Goal: Information Seeking & Learning: Learn about a topic

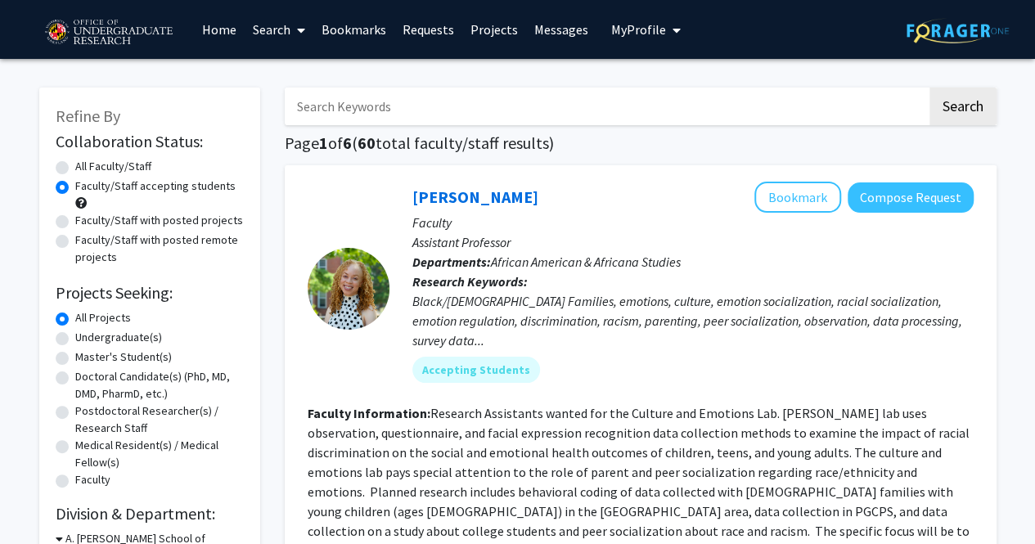
click at [135, 341] on label "Undergraduate(s)" at bounding box center [118, 337] width 87 height 17
click at [86, 340] on input "Undergraduate(s)" at bounding box center [80, 334] width 11 height 11
radio input "true"
click at [99, 321] on label "All Projects" at bounding box center [103, 317] width 56 height 17
click at [86, 320] on input "All Projects" at bounding box center [80, 314] width 11 height 11
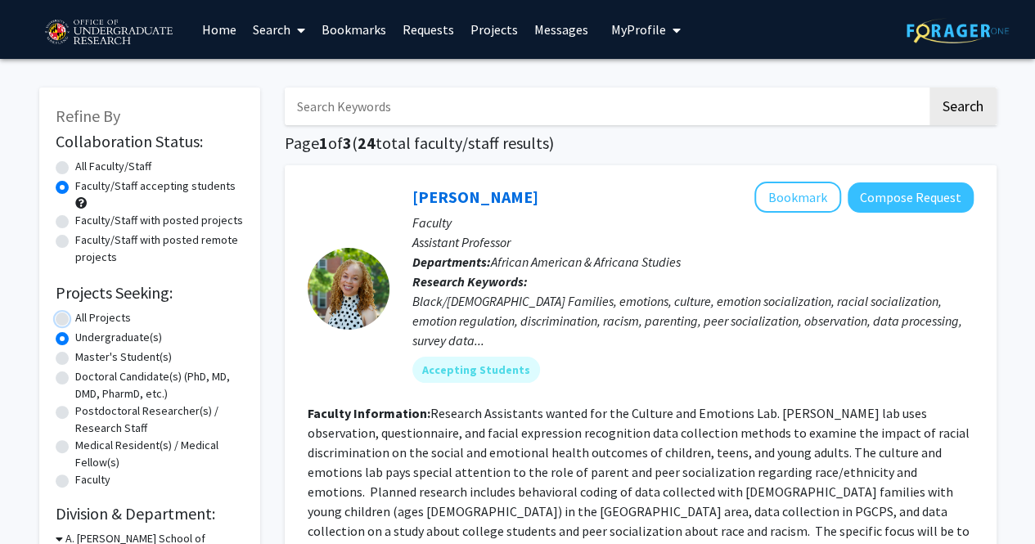
radio input "true"
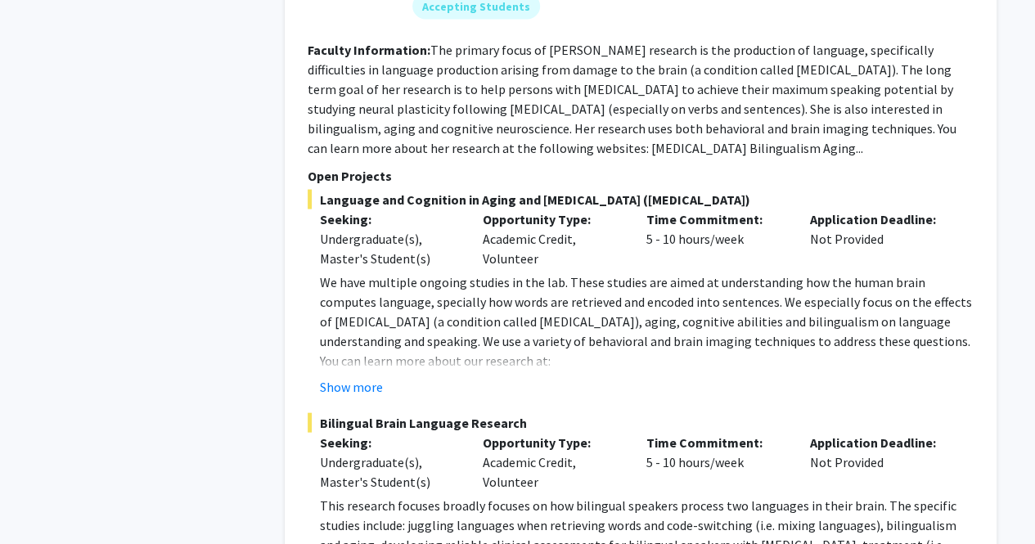
scroll to position [1554, 0]
click at [376, 376] on button "Show more" at bounding box center [351, 386] width 63 height 20
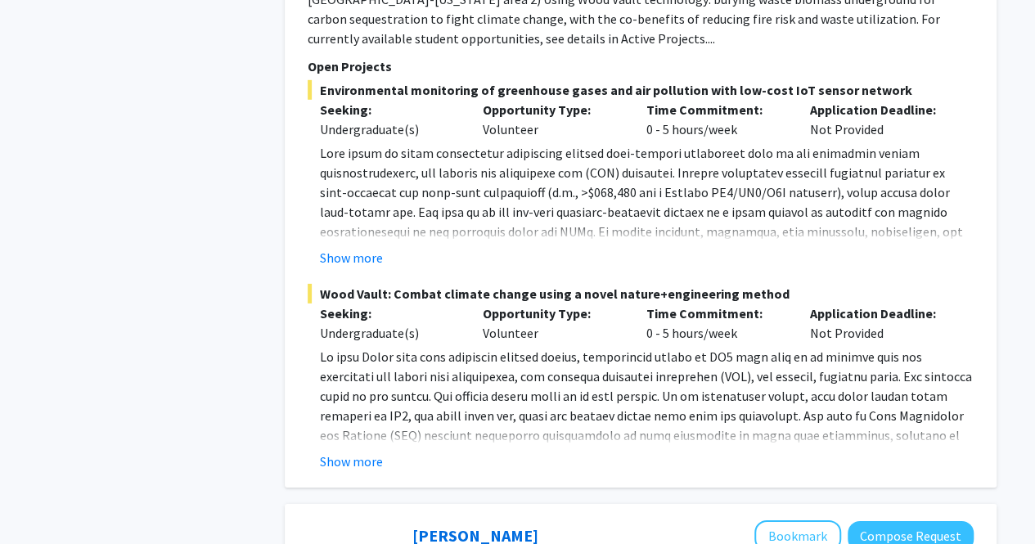
scroll to position [2456, 0]
click at [359, 247] on button "Show more" at bounding box center [351, 257] width 63 height 20
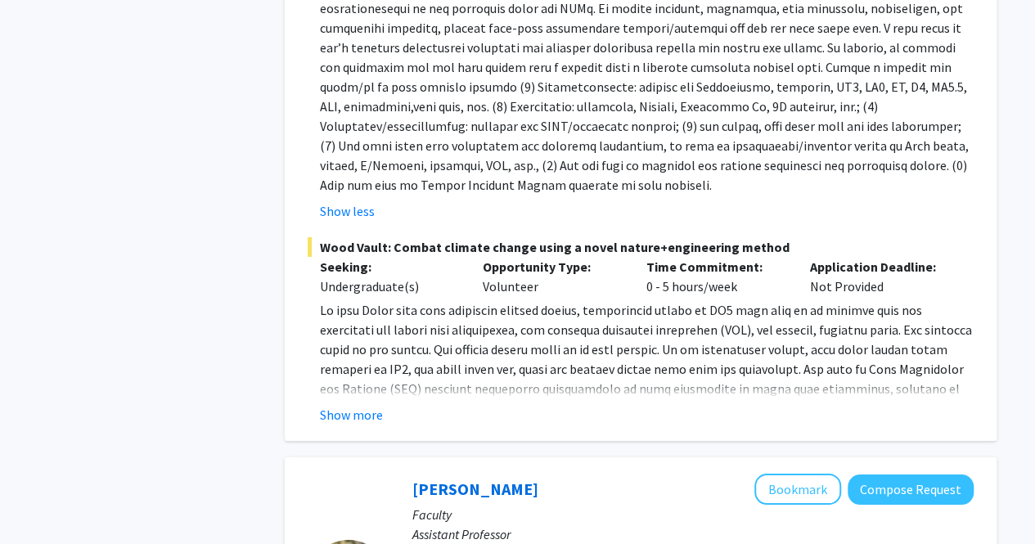
scroll to position [2687, 0]
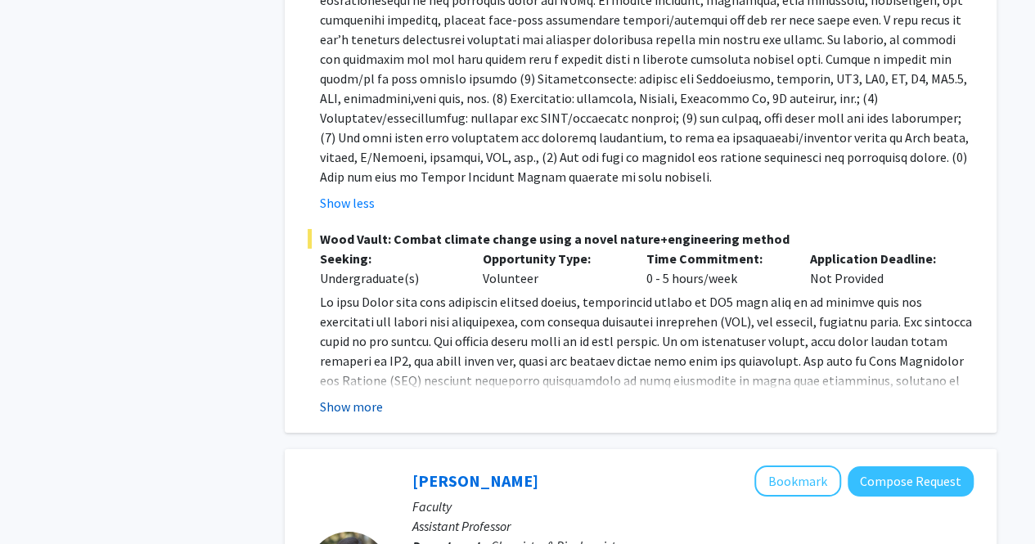
click at [371, 397] on button "Show more" at bounding box center [351, 407] width 63 height 20
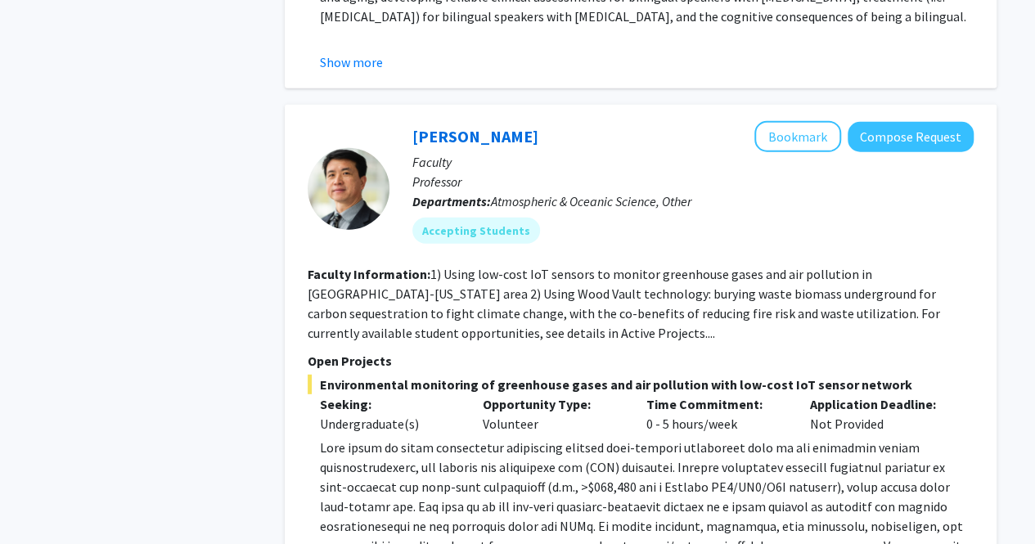
scroll to position [2159, 0]
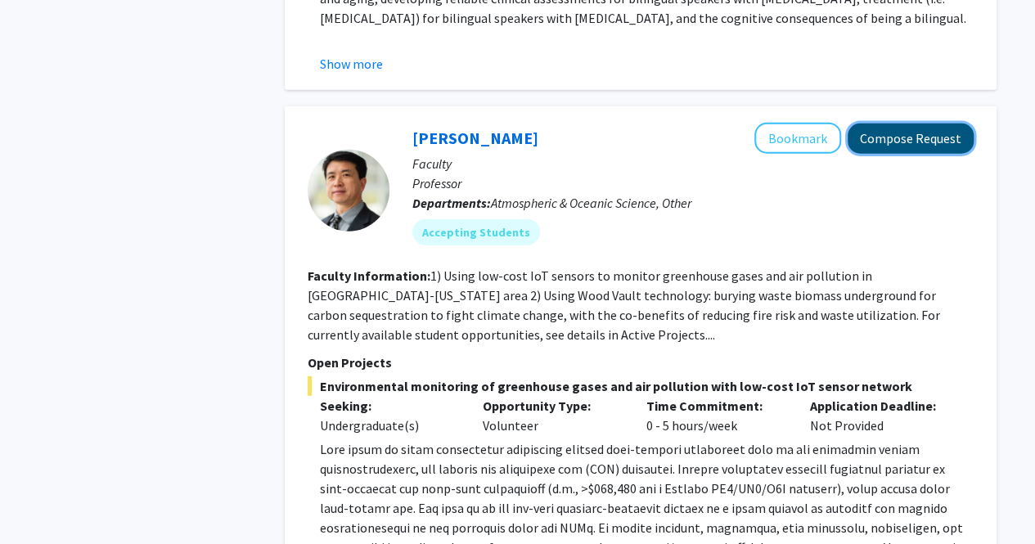
click at [898, 124] on button "Compose Request" at bounding box center [911, 139] width 126 height 30
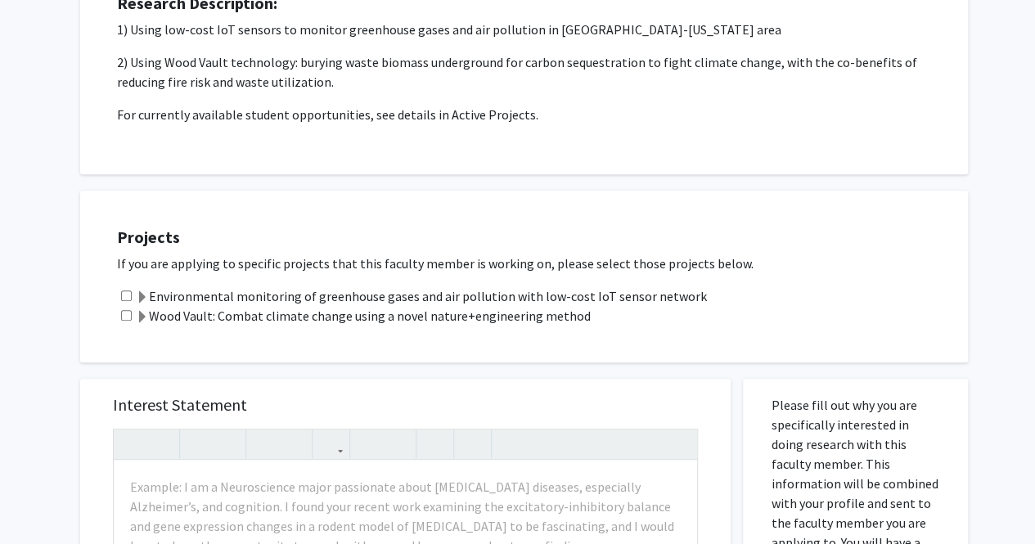
scroll to position [247, 0]
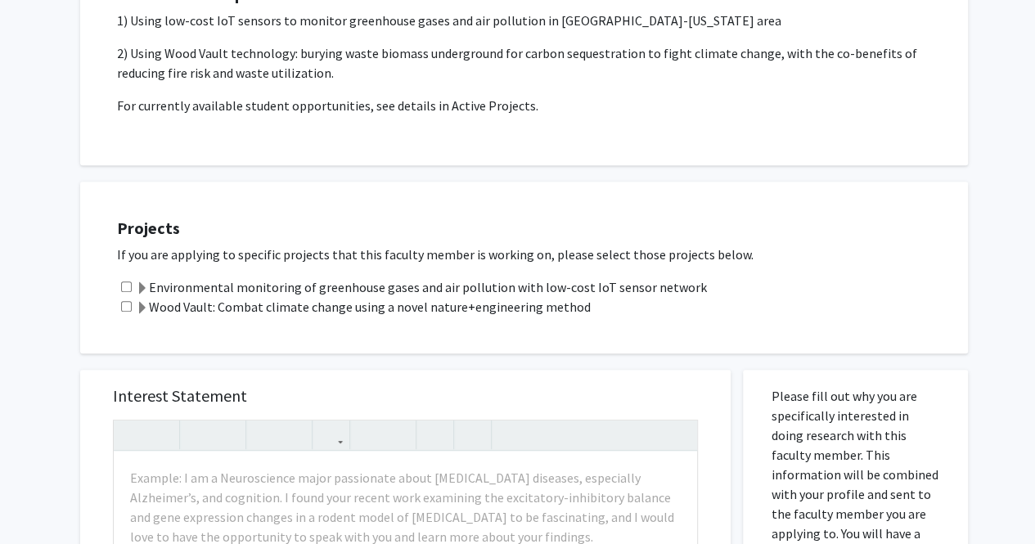
click at [124, 289] on input "checkbox" at bounding box center [126, 286] width 11 height 11
checkbox input "true"
click at [129, 307] on input "checkbox" at bounding box center [126, 306] width 11 height 11
checkbox input "true"
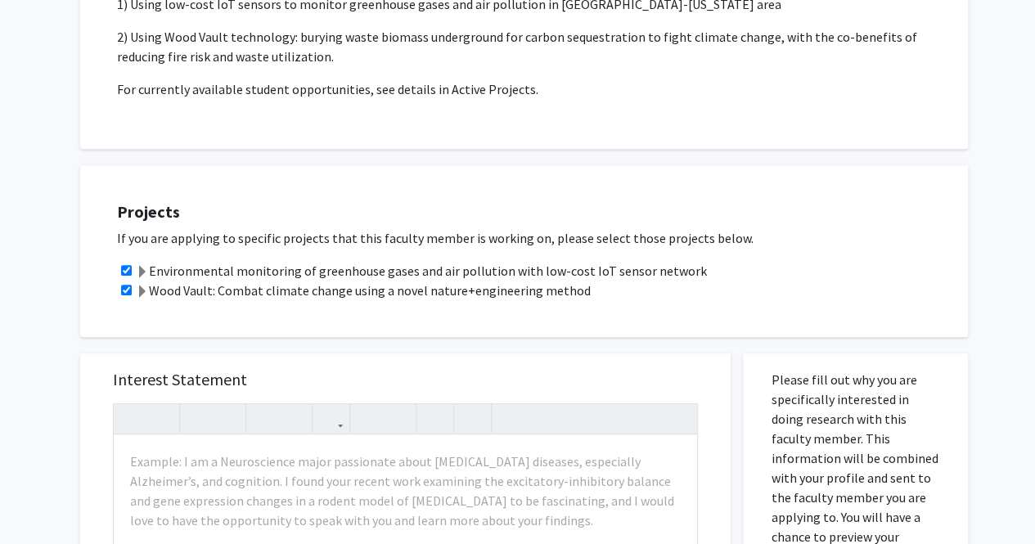
scroll to position [0, 0]
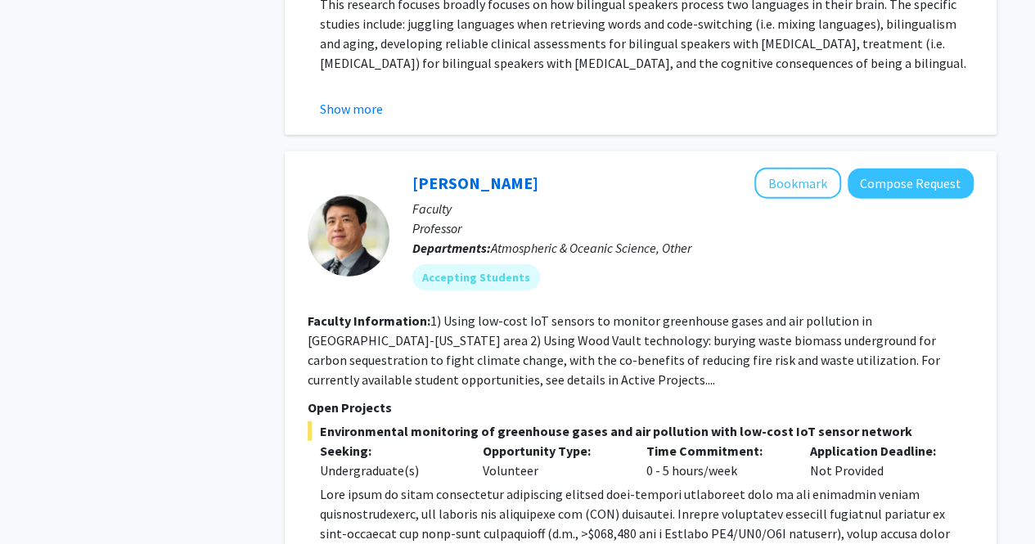
scroll to position [2057, 0]
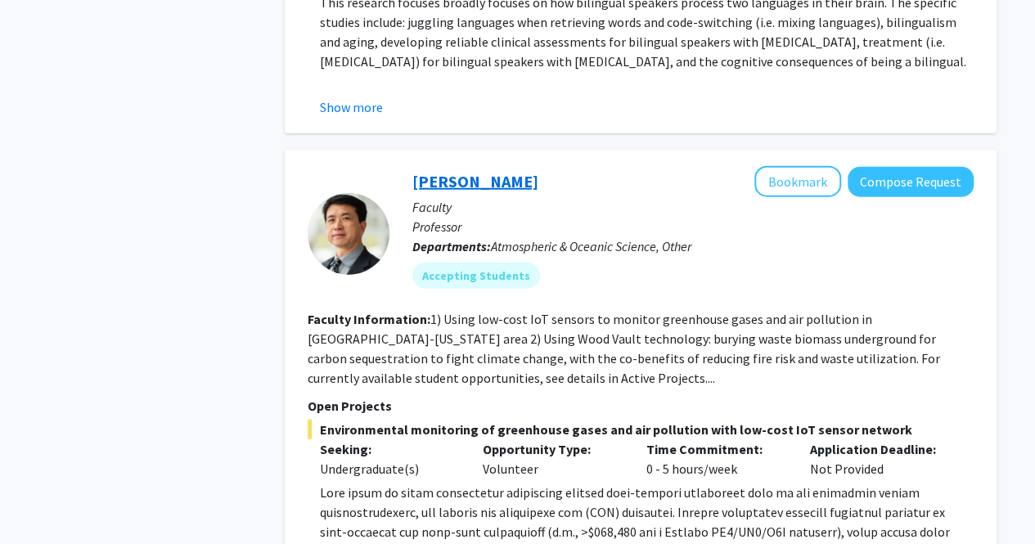
click at [457, 171] on link "[PERSON_NAME]" at bounding box center [475, 181] width 126 height 20
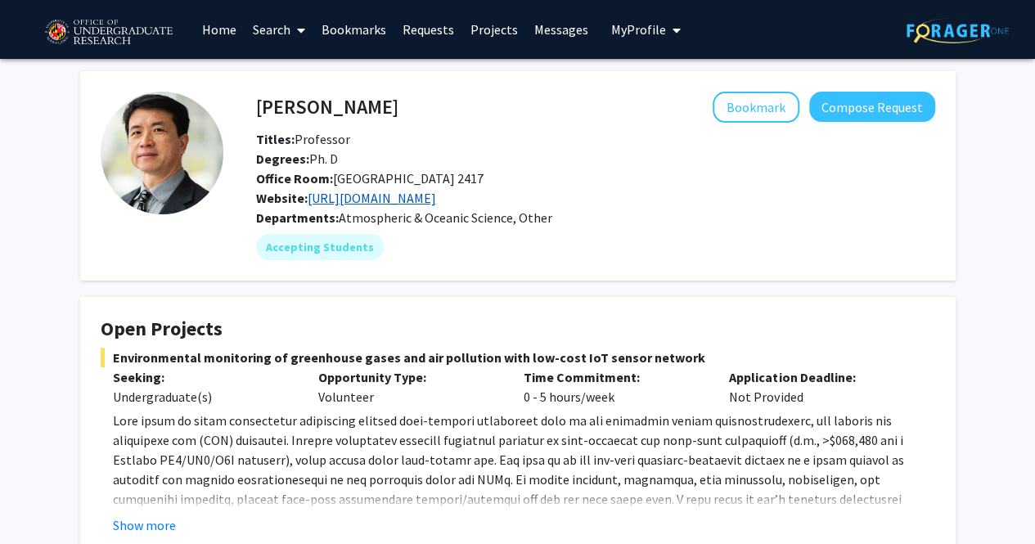
click at [436, 198] on link "[URL][DOMAIN_NAME]" at bounding box center [372, 198] width 128 height 16
click at [782, 98] on button "Bookmark" at bounding box center [756, 107] width 87 height 31
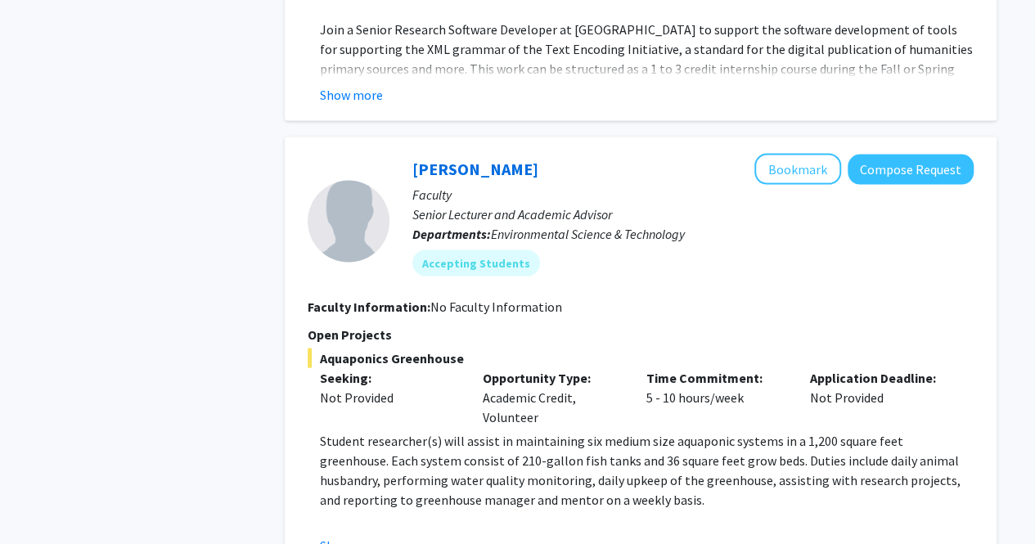
scroll to position [4837, 0]
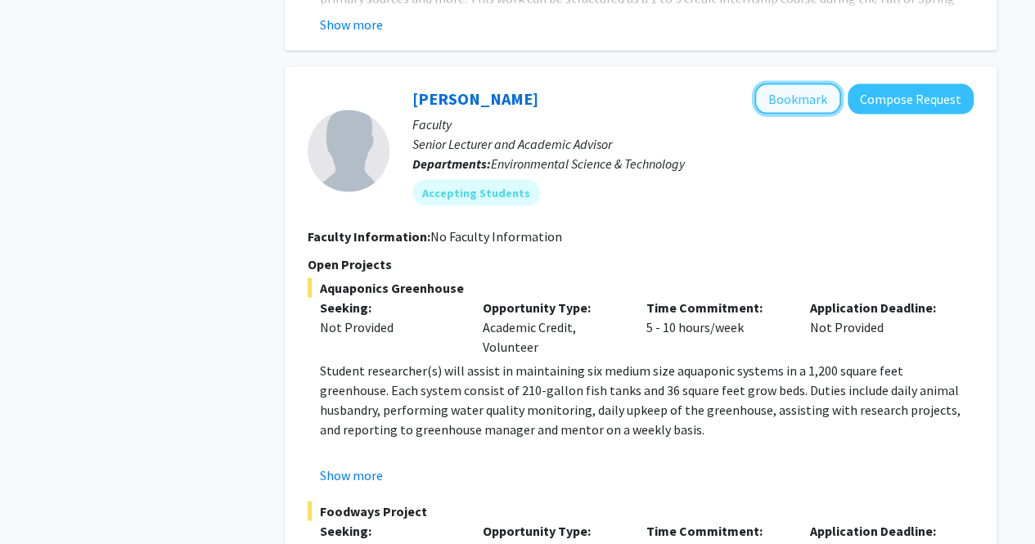
click at [803, 83] on button "Bookmark" at bounding box center [797, 98] width 87 height 31
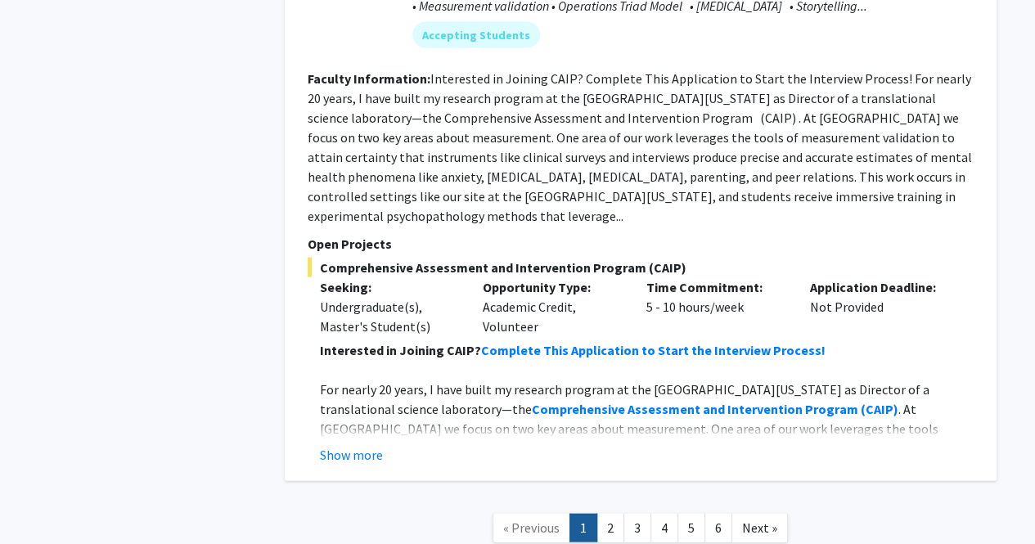
scroll to position [7778, 0]
click at [620, 514] on link "2" at bounding box center [610, 528] width 28 height 29
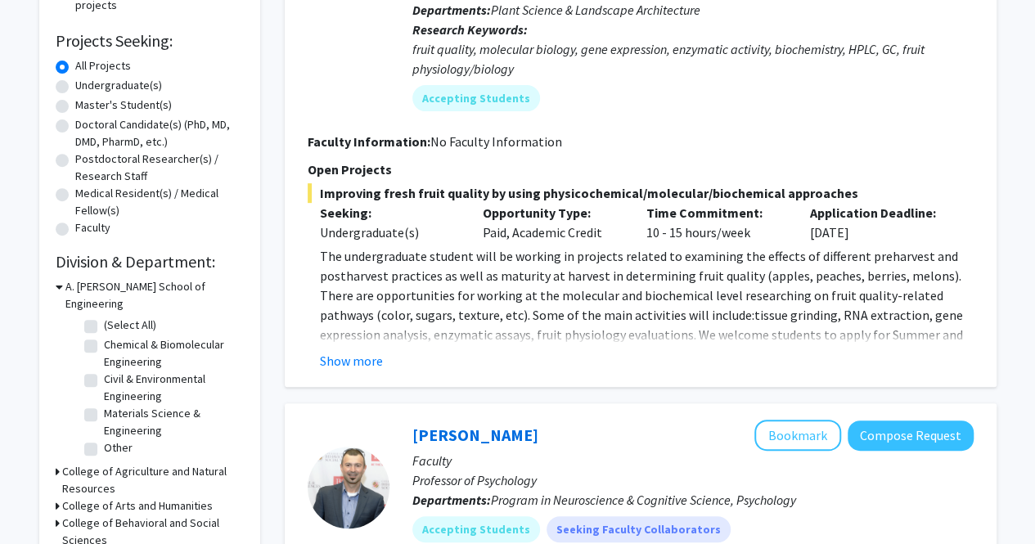
scroll to position [253, 0]
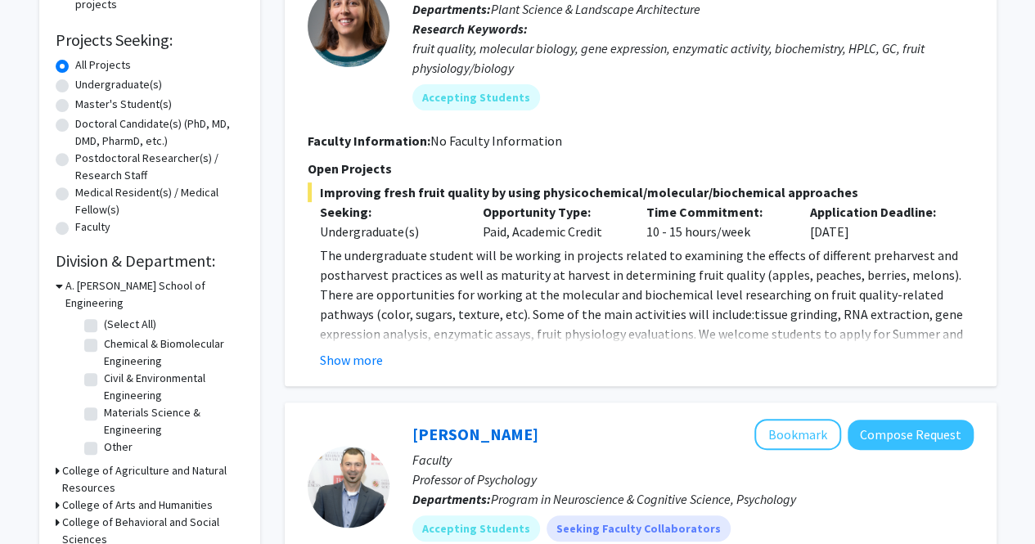
click at [359, 369] on div "[PERSON_NAME] Bookmark Compose Request Faculty Assistant Professor Departments:…" at bounding box center [641, 149] width 712 height 474
click at [373, 363] on button "Show more" at bounding box center [351, 360] width 63 height 20
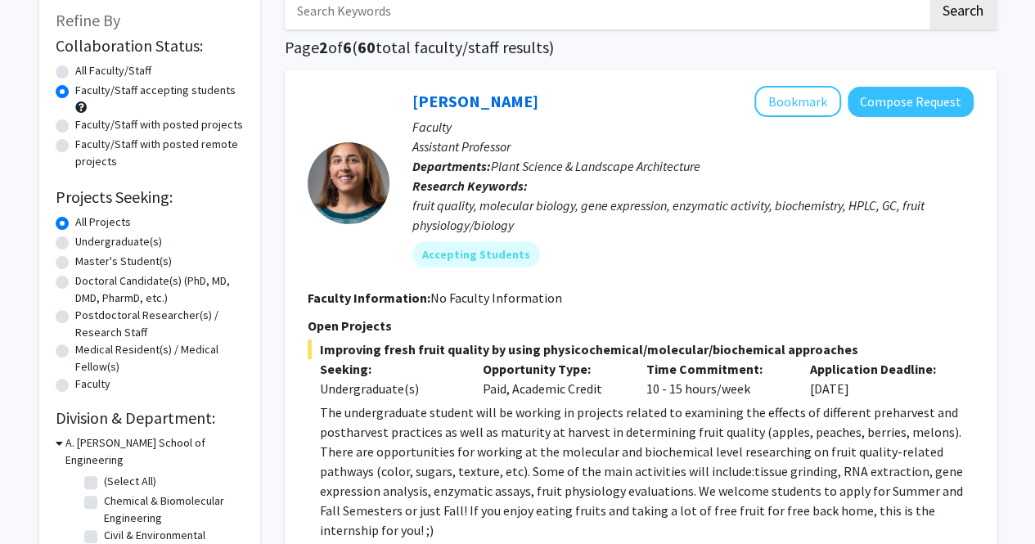
scroll to position [94, 0]
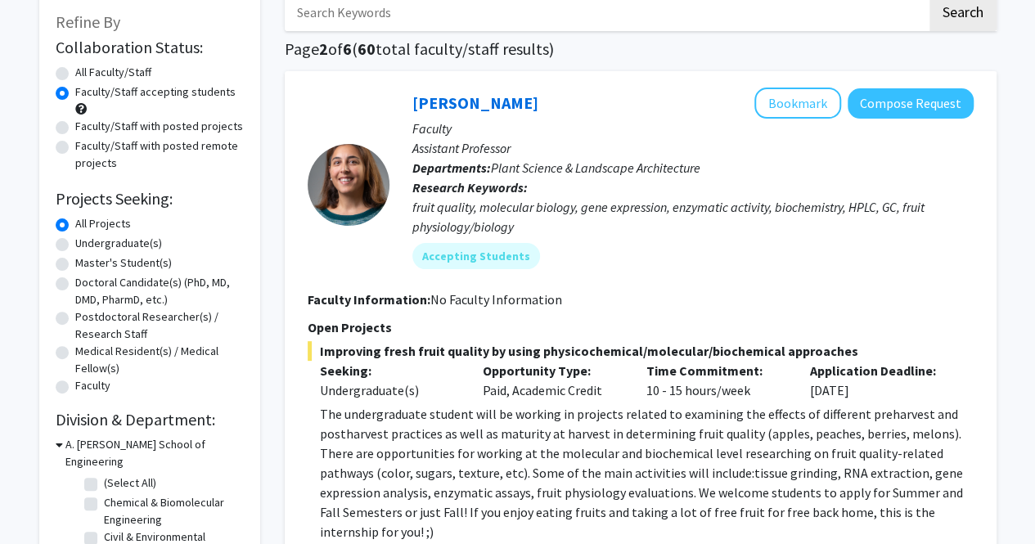
click at [792, 128] on p "Faculty" at bounding box center [692, 129] width 561 height 20
click at [792, 112] on button "Bookmark" at bounding box center [797, 103] width 87 height 31
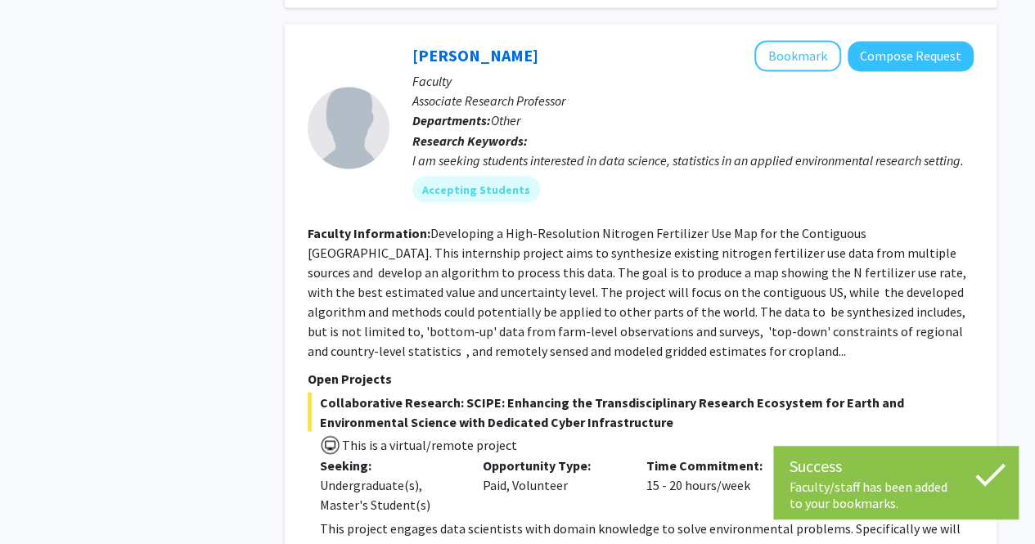
scroll to position [1417, 0]
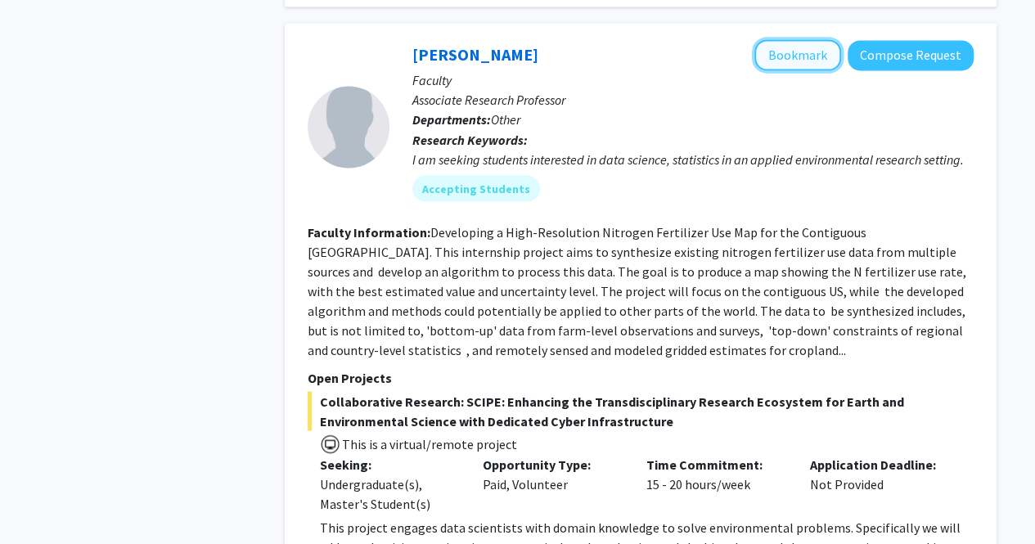
click at [801, 39] on button "Bookmark" at bounding box center [797, 54] width 87 height 31
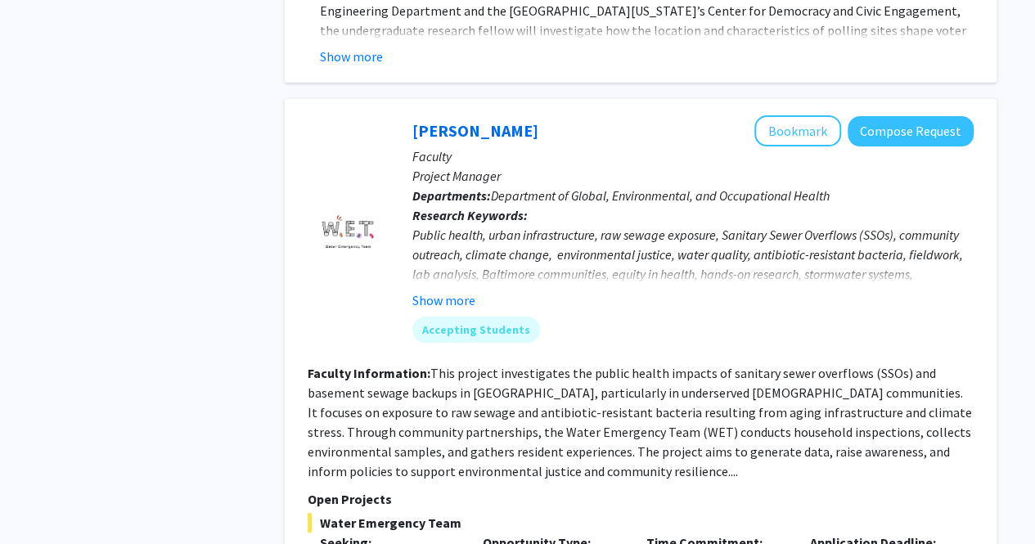
scroll to position [3132, 0]
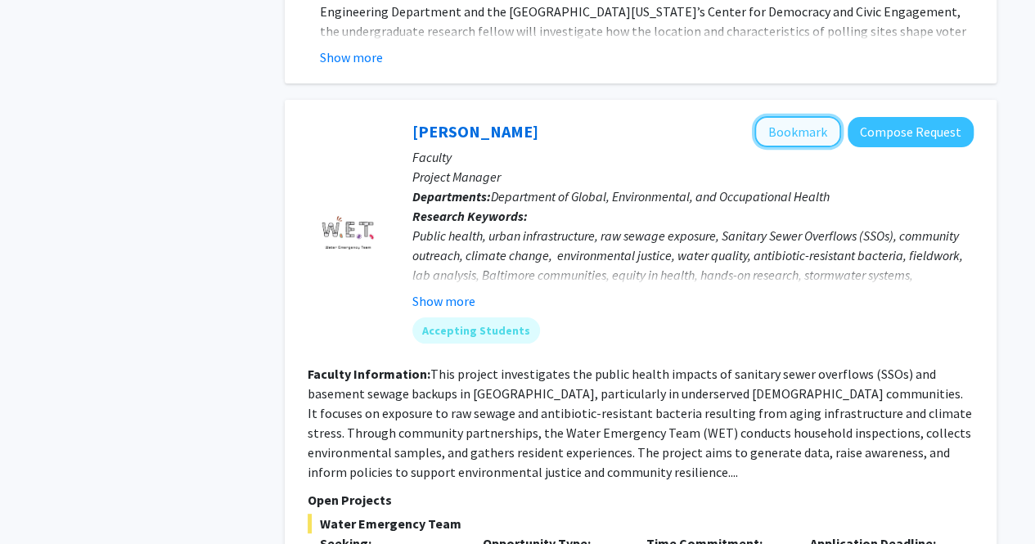
click at [794, 116] on button "Bookmark" at bounding box center [797, 131] width 87 height 31
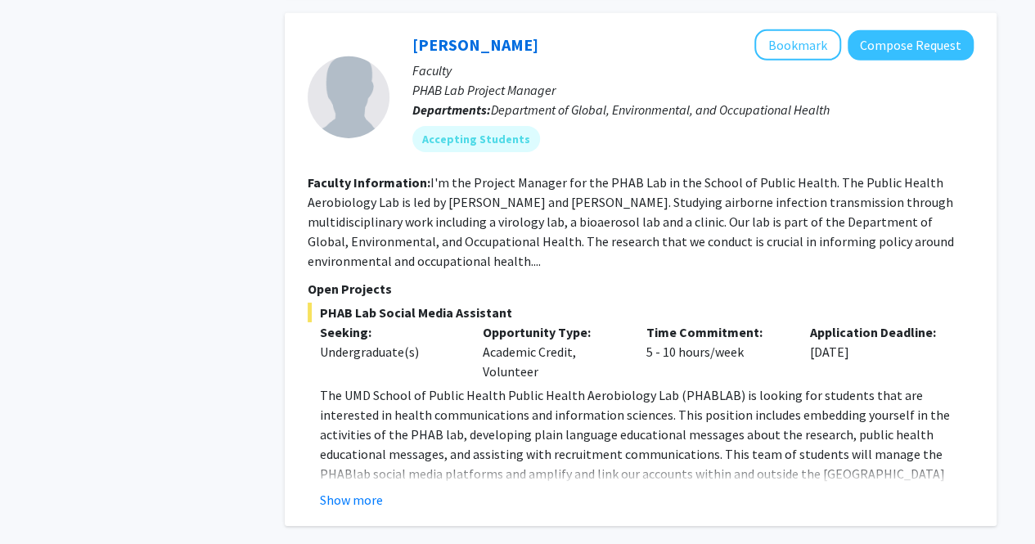
scroll to position [5695, 0]
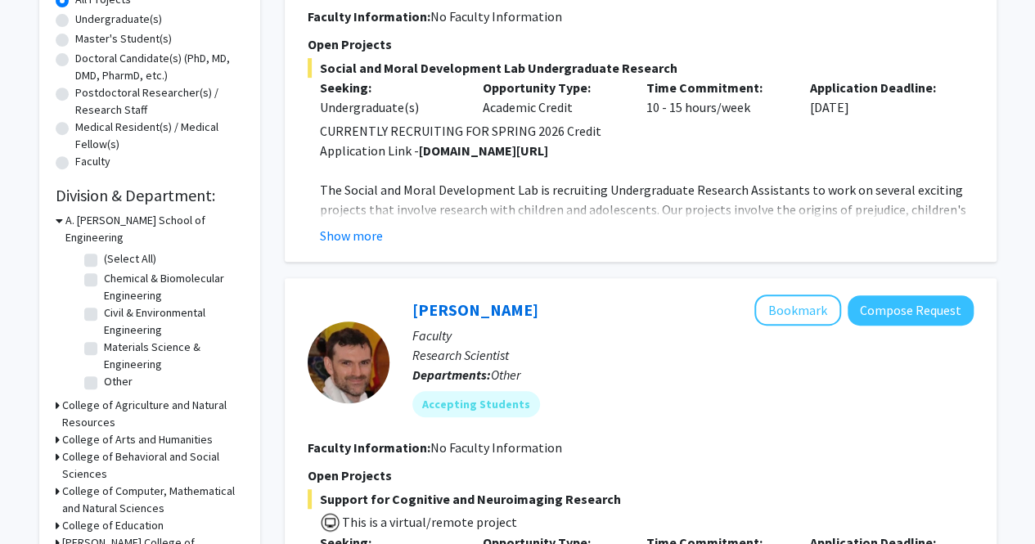
scroll to position [320, 0]
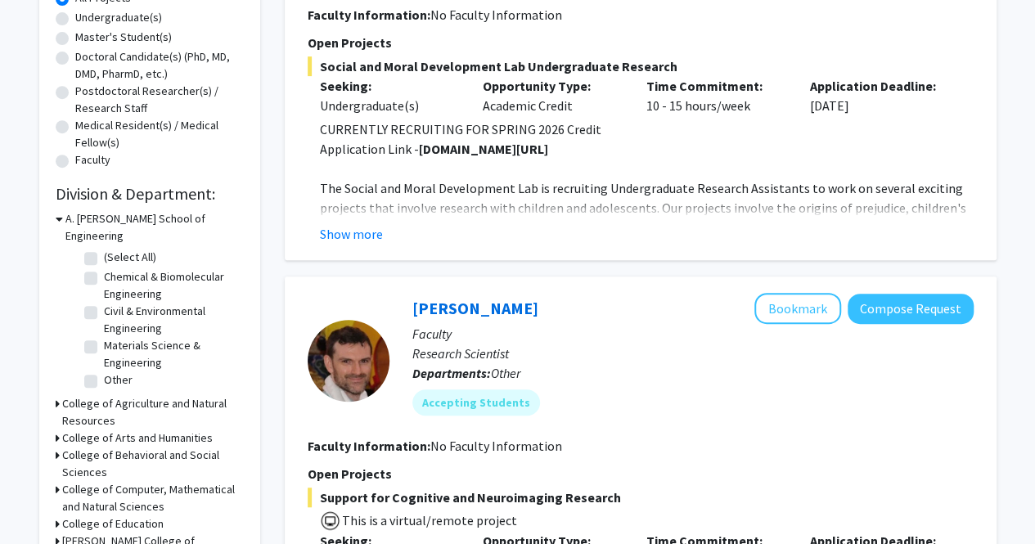
click at [62, 395] on h3 "College of Agriculture and Natural Resources" at bounding box center [153, 412] width 182 height 34
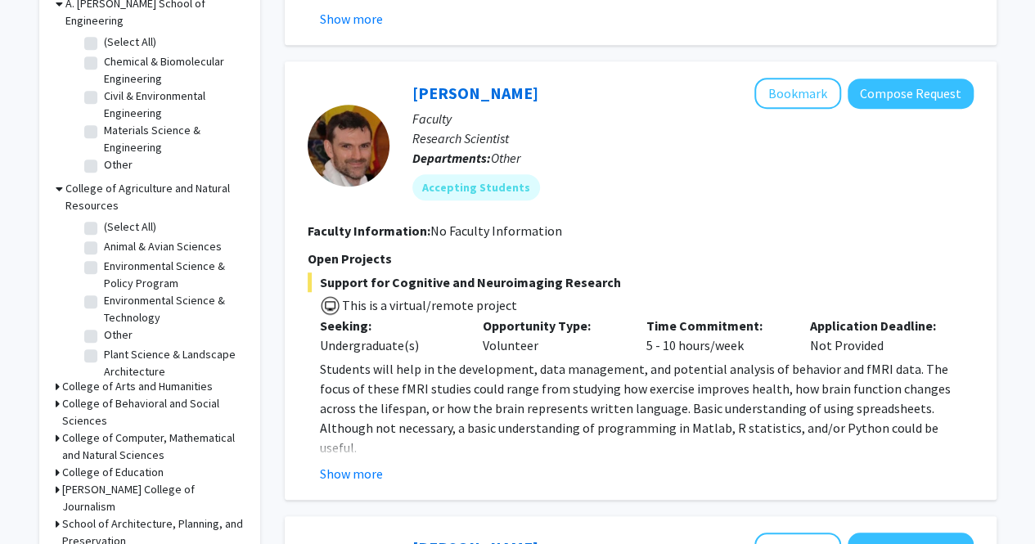
scroll to position [563, 0]
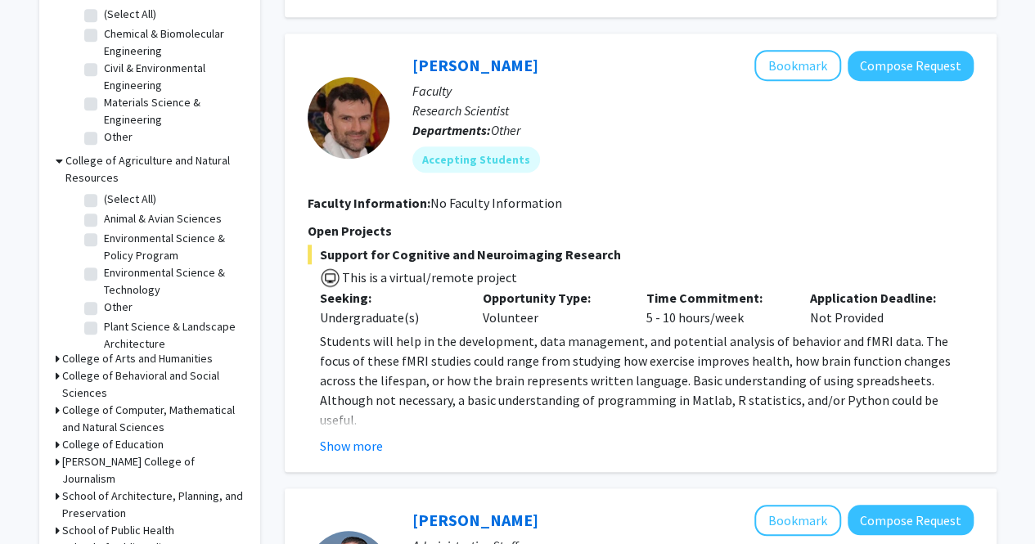
click at [196, 210] on label "Animal & Avian Sciences" at bounding box center [163, 218] width 118 height 17
click at [115, 210] on input "Animal & Avian Sciences" at bounding box center [109, 215] width 11 height 11
checkbox input "true"
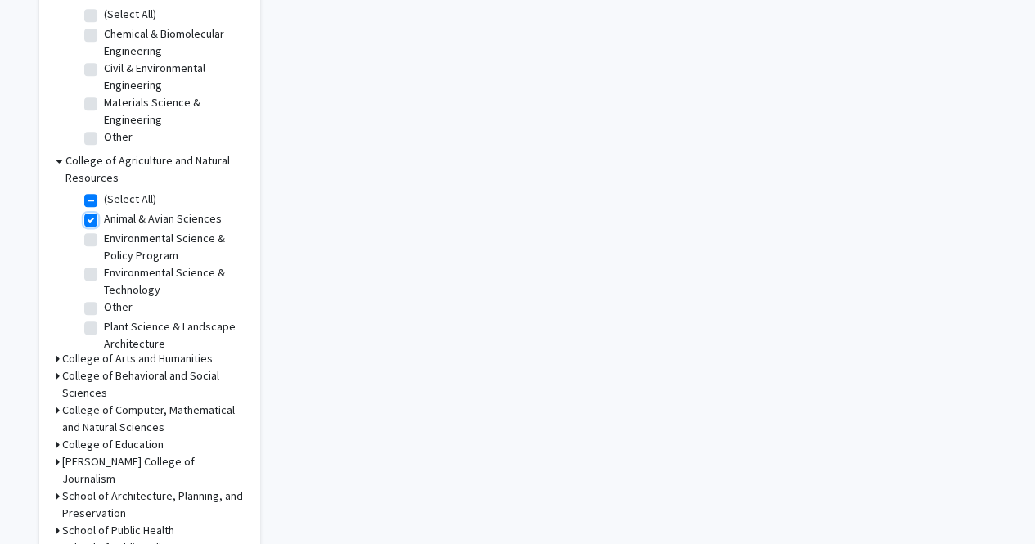
checkbox input "true"
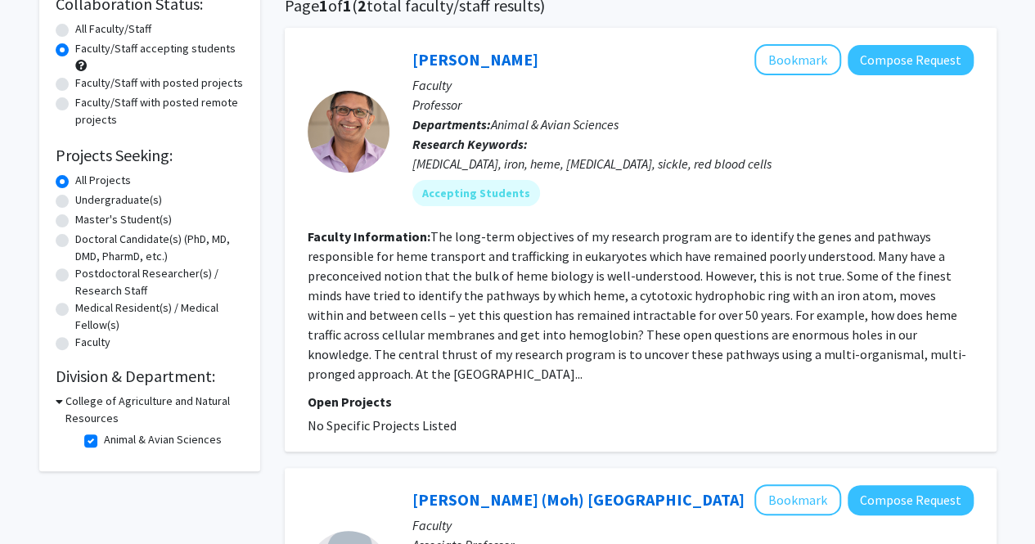
scroll to position [141, 0]
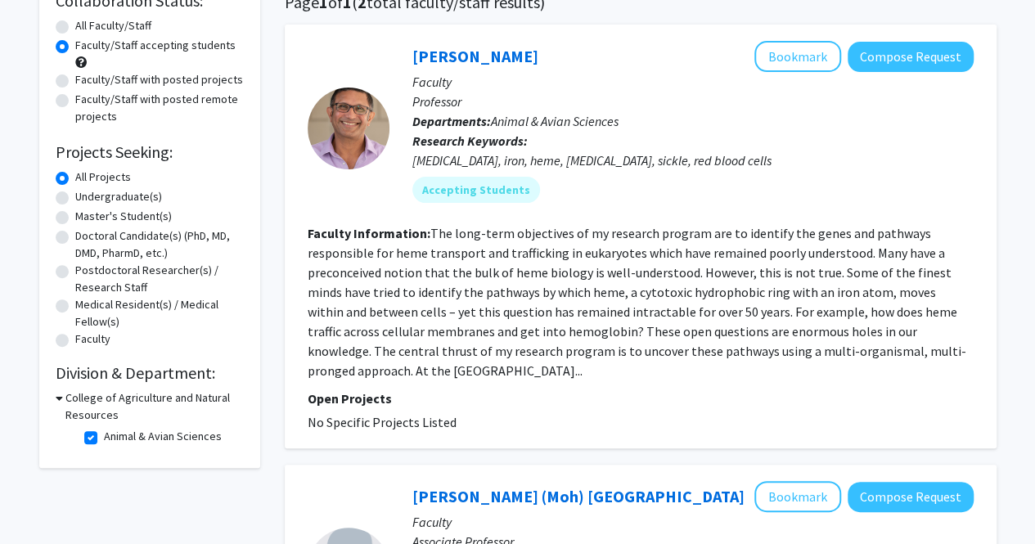
click at [104, 434] on label "Animal & Avian Sciences" at bounding box center [163, 436] width 118 height 17
click at [104, 434] on input "Animal & Avian Sciences" at bounding box center [109, 433] width 11 height 11
checkbox input "false"
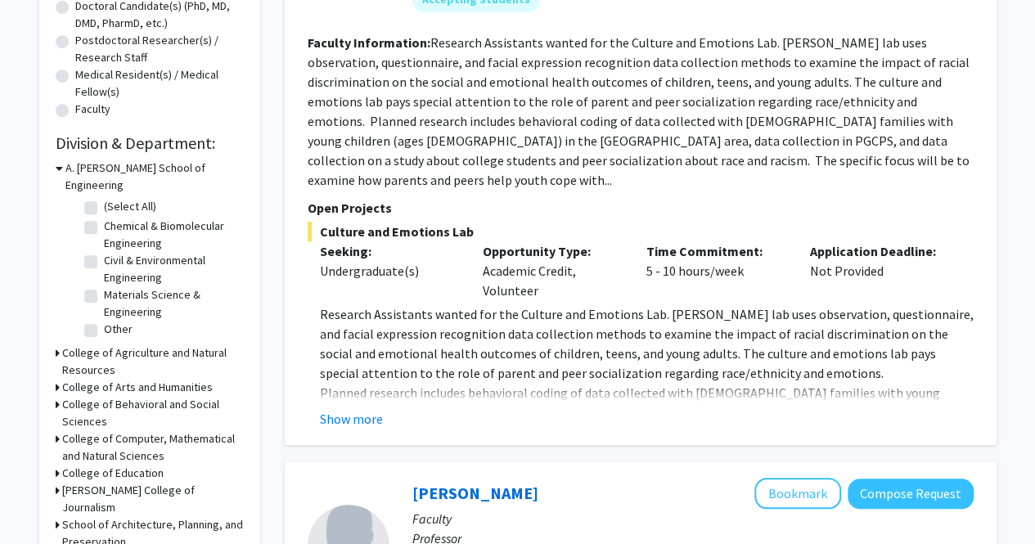
scroll to position [369, 0]
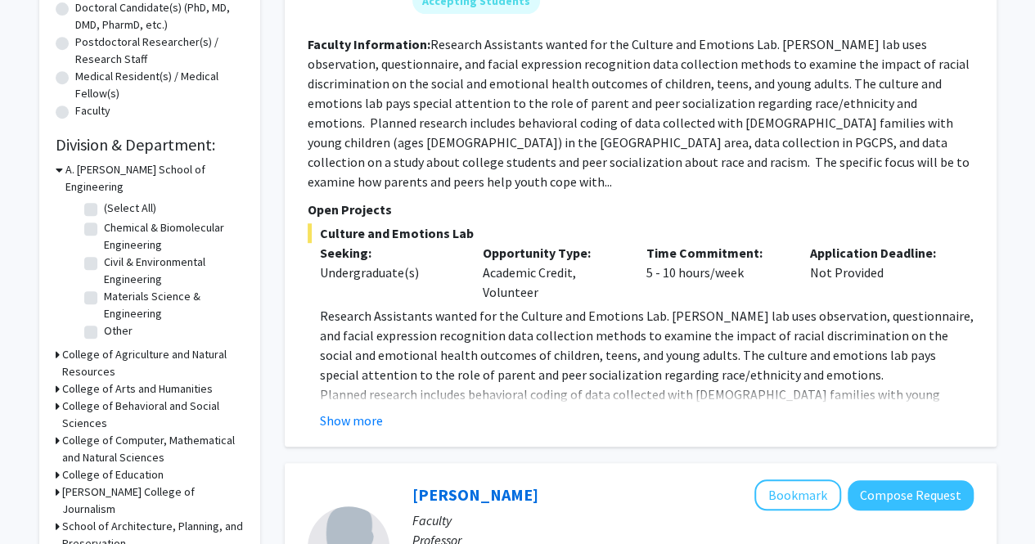
click at [59, 380] on div "College of Arts and Humanities" at bounding box center [150, 388] width 188 height 17
click at [56, 380] on icon at bounding box center [58, 388] width 4 height 17
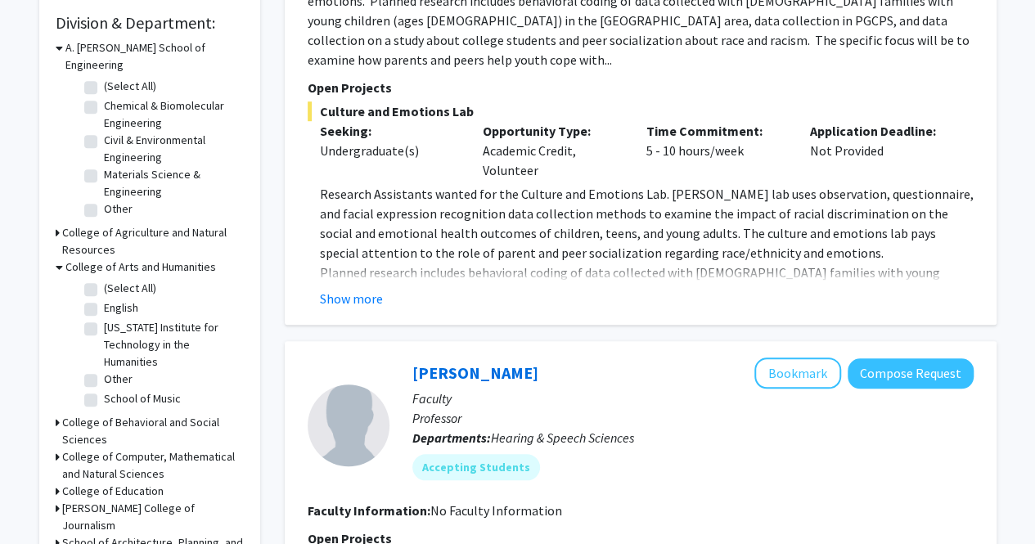
scroll to position [500, 0]
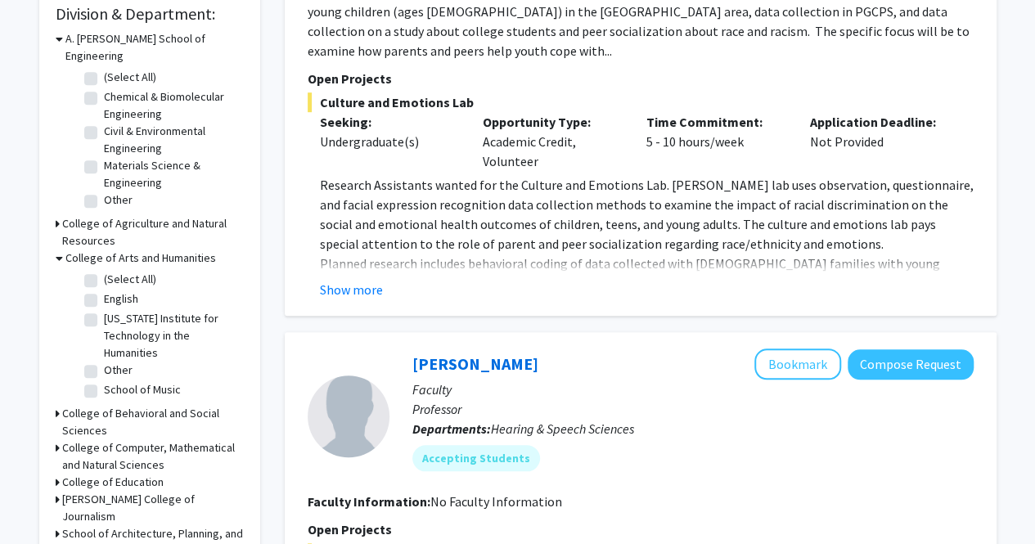
click at [95, 382] on fg-checkbox "School of Music School of Music" at bounding box center [161, 391] width 155 height 20
click at [104, 381] on label "School of Music" at bounding box center [142, 389] width 77 height 17
click at [104, 381] on input "School of Music" at bounding box center [109, 386] width 11 height 11
checkbox input "true"
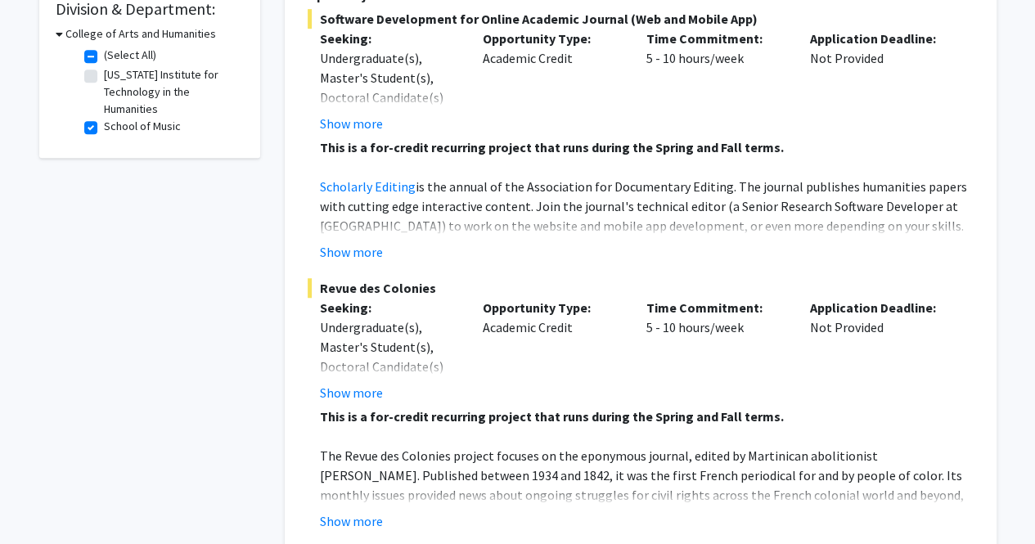
scroll to position [504, 0]
click at [104, 129] on label "School of Music" at bounding box center [142, 127] width 77 height 17
click at [104, 129] on input "School of Music" at bounding box center [109, 124] width 11 height 11
checkbox input "false"
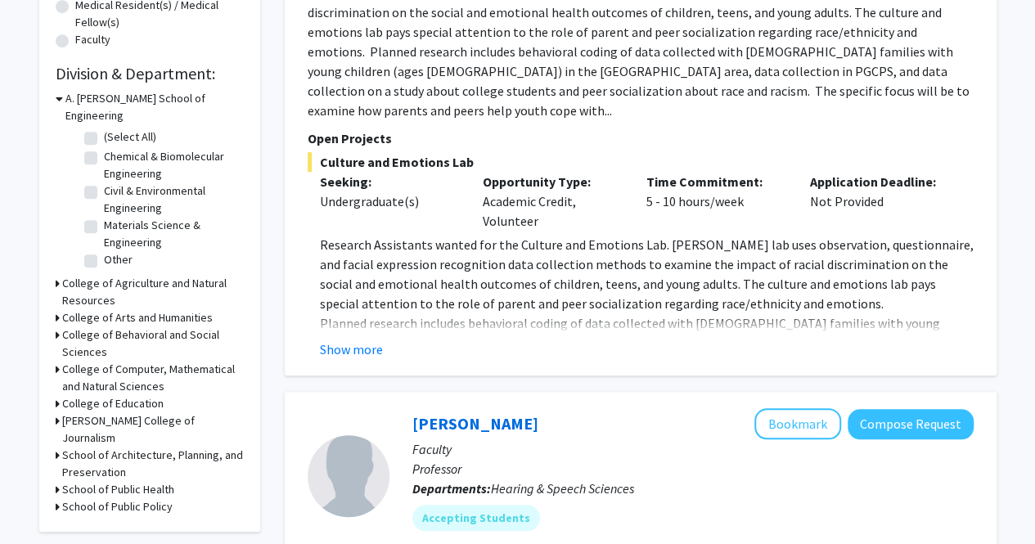
scroll to position [439, 0]
click at [57, 310] on icon at bounding box center [58, 318] width 4 height 17
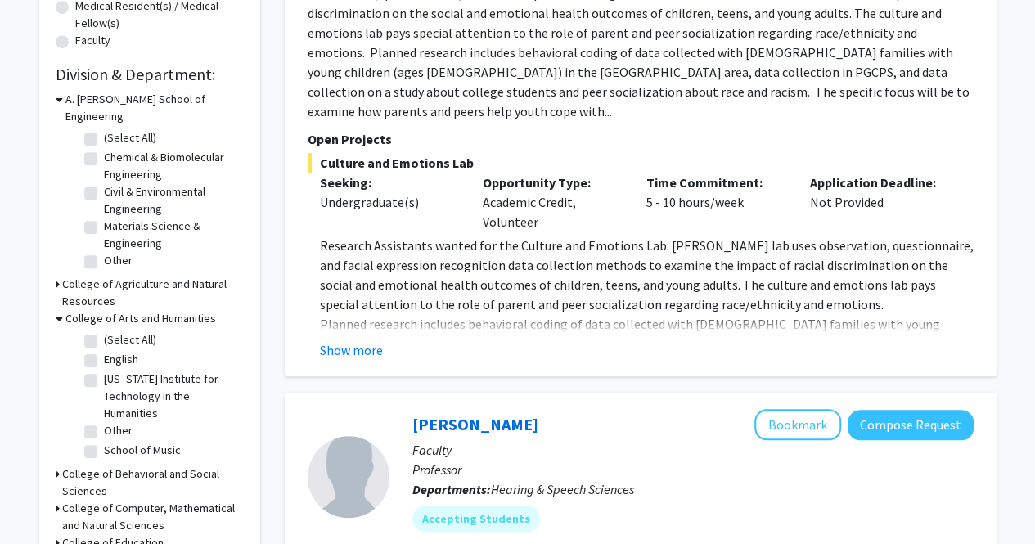
click at [104, 422] on label "Other" at bounding box center [118, 430] width 29 height 17
click at [104, 422] on input "Other" at bounding box center [109, 427] width 11 height 11
checkbox input "true"
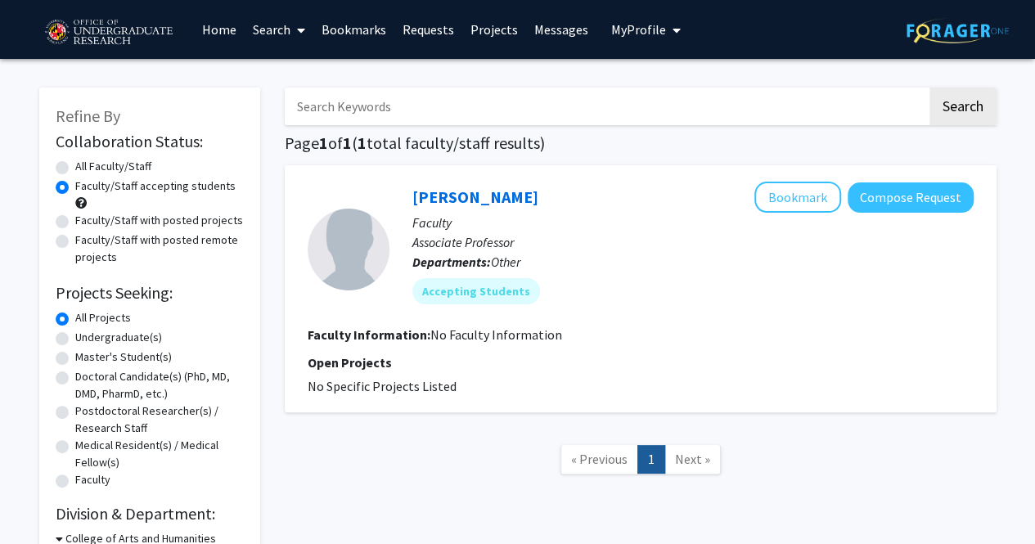
scroll to position [133, 0]
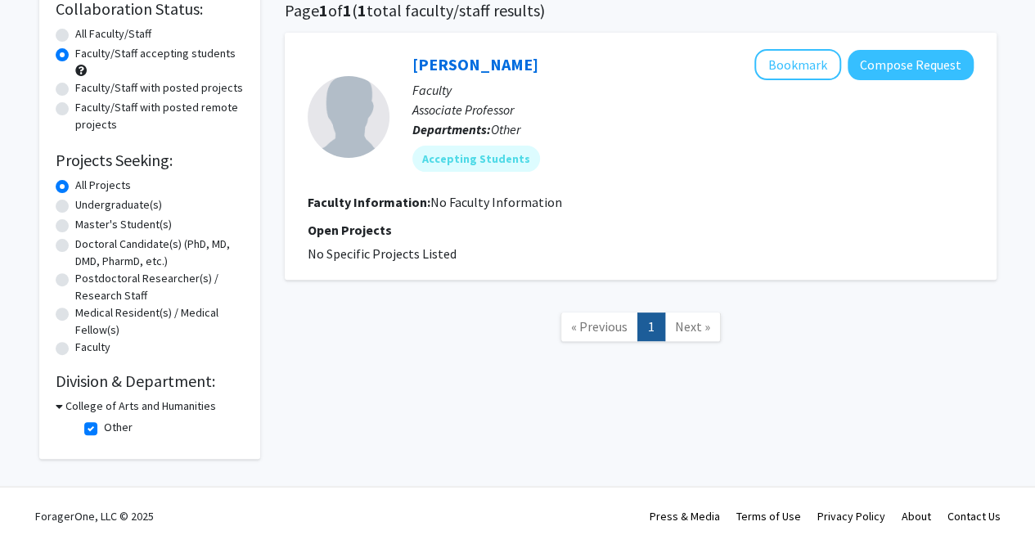
click at [104, 429] on label "Other" at bounding box center [118, 427] width 29 height 17
click at [104, 429] on input "Other" at bounding box center [109, 424] width 11 height 11
checkbox input "false"
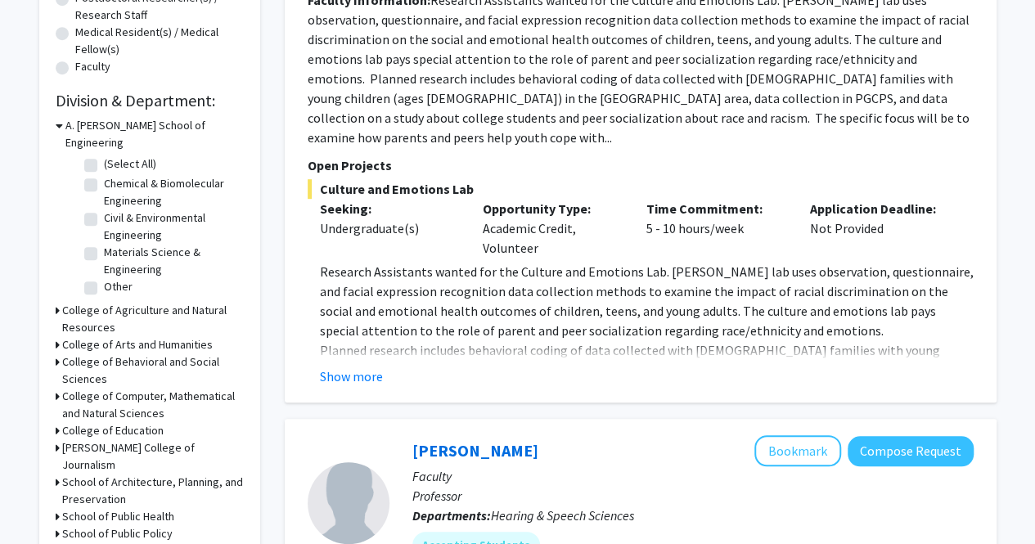
scroll to position [414, 0]
click at [59, 301] on div "College of Agriculture and Natural Resources" at bounding box center [150, 318] width 188 height 34
click at [53, 290] on div "Refine By Collaboration Status: Collaboration Status All Faculty/Staff Collabor…" at bounding box center [149, 116] width 221 height 884
click at [57, 301] on icon at bounding box center [58, 309] width 4 height 17
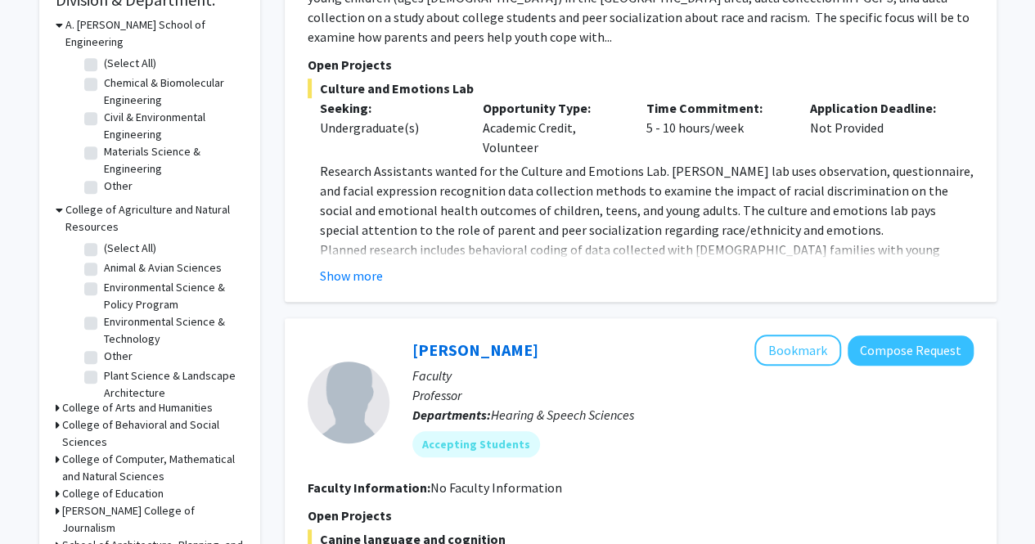
scroll to position [512, 0]
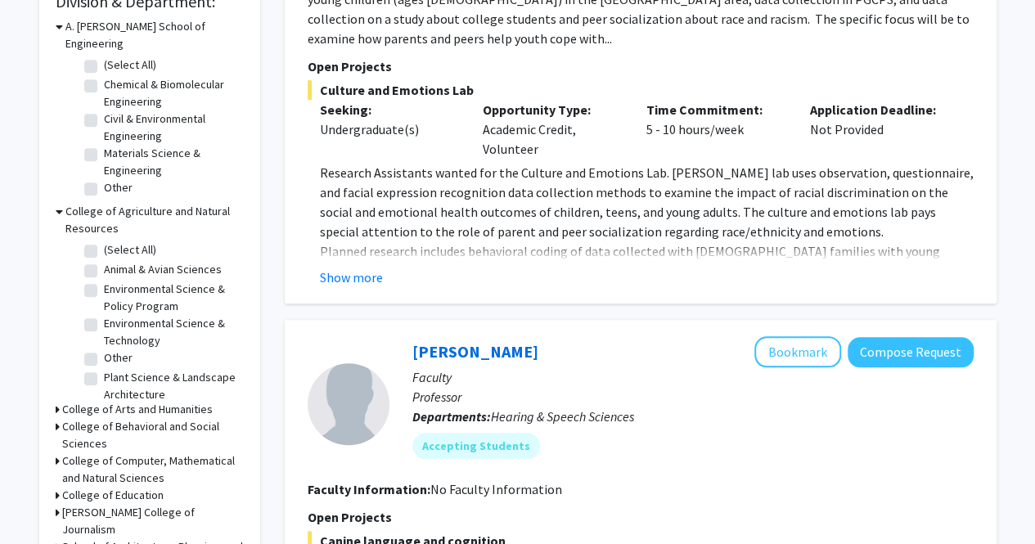
click at [104, 281] on label "Environmental Science & Policy Program" at bounding box center [172, 298] width 136 height 34
click at [104, 281] on input "Environmental Science & Policy Program" at bounding box center [109, 286] width 11 height 11
checkbox input "true"
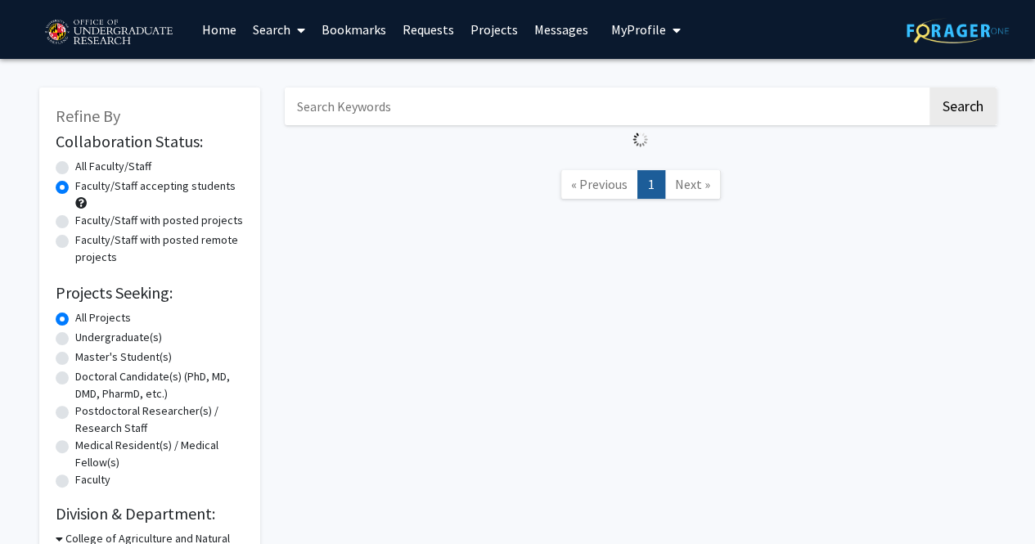
checkbox input "false"
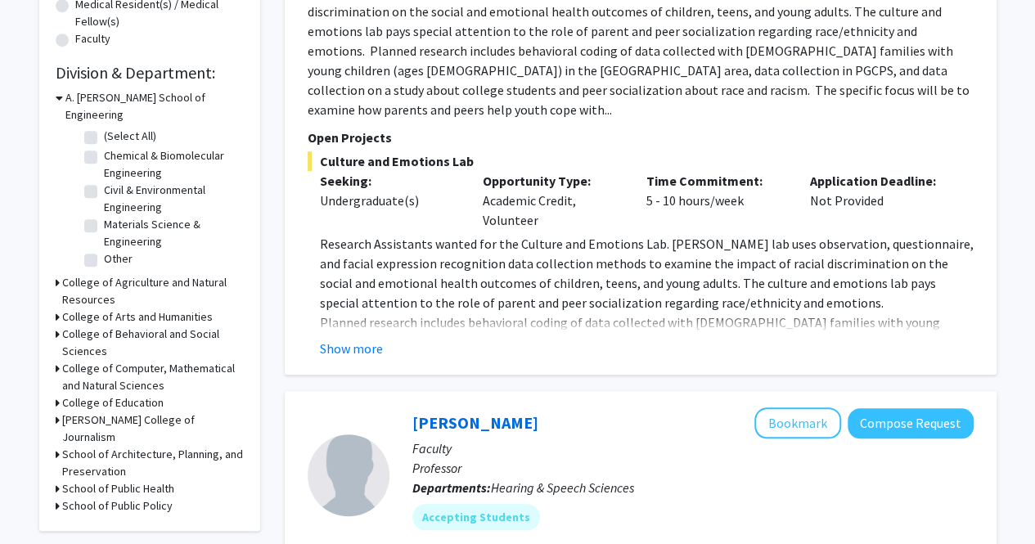
scroll to position [444, 0]
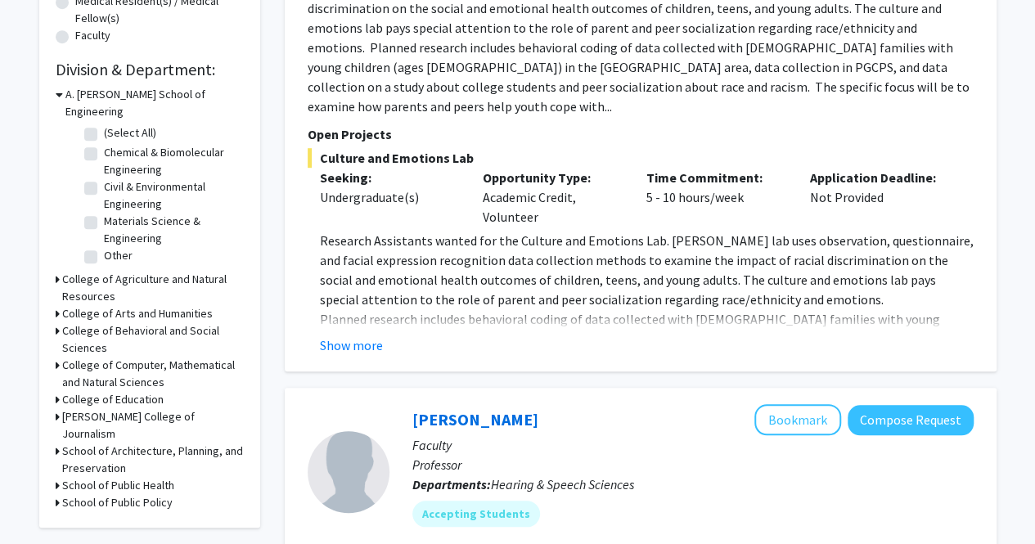
click at [57, 271] on icon at bounding box center [58, 279] width 4 height 17
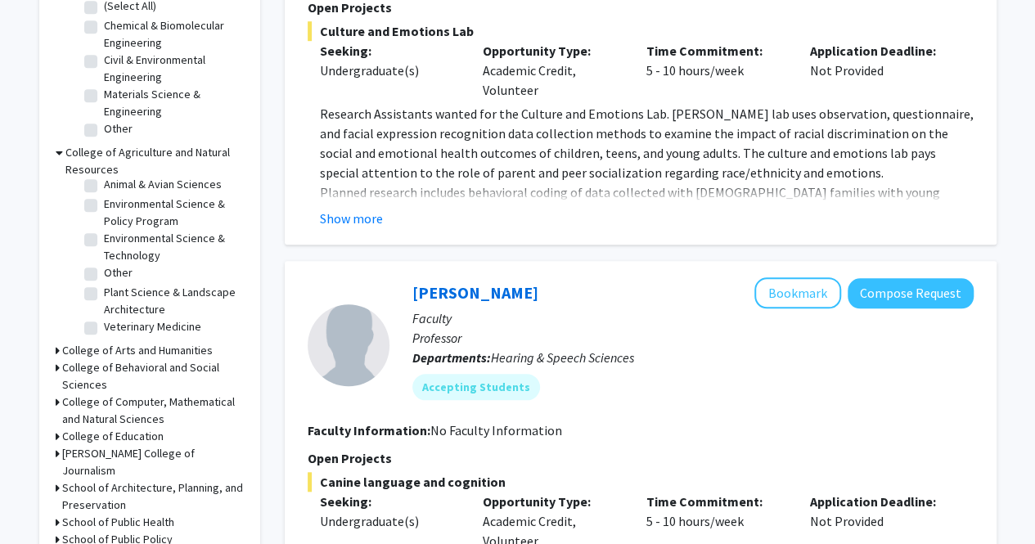
scroll to position [630, 0]
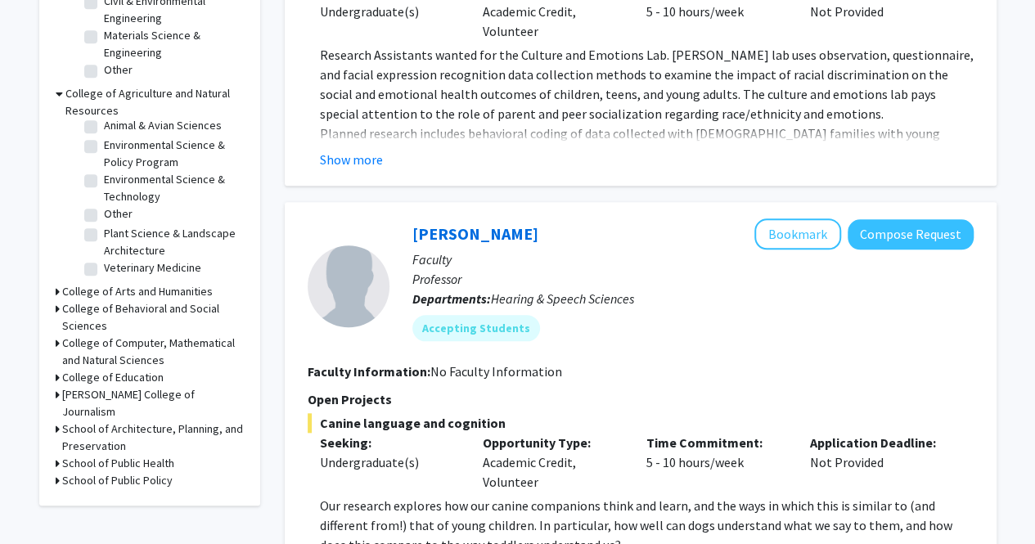
click at [56, 386] on icon at bounding box center [58, 394] width 4 height 17
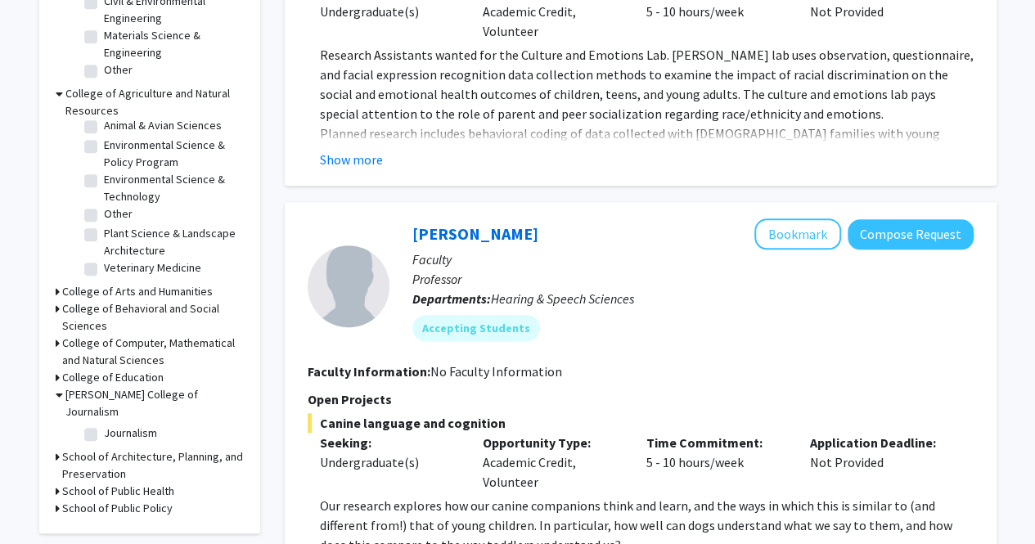
click at [104, 425] on label "Journalism" at bounding box center [130, 433] width 53 height 17
click at [104, 425] on input "Journalism" at bounding box center [109, 430] width 11 height 11
checkbox input "true"
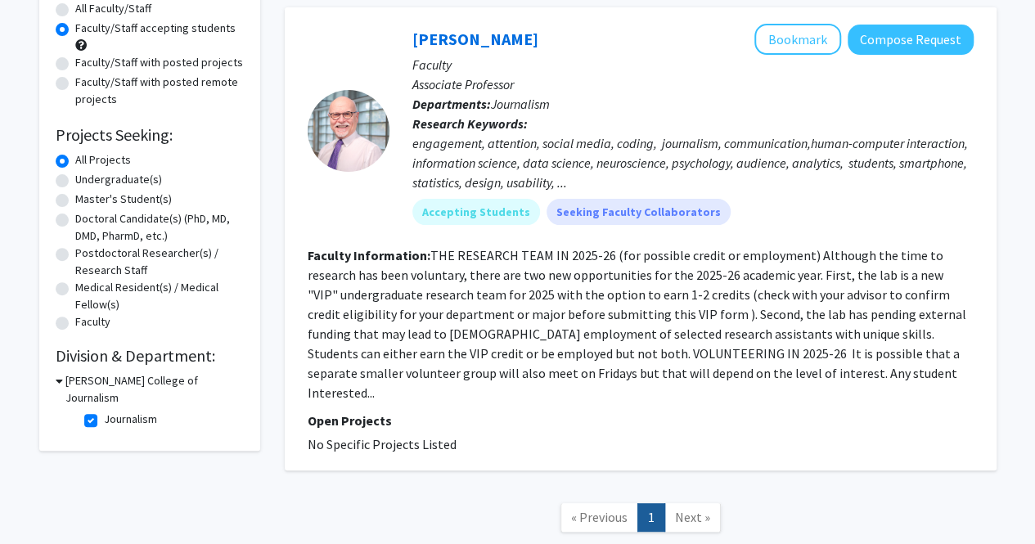
scroll to position [159, 0]
click at [465, 38] on link "[PERSON_NAME]" at bounding box center [475, 38] width 126 height 20
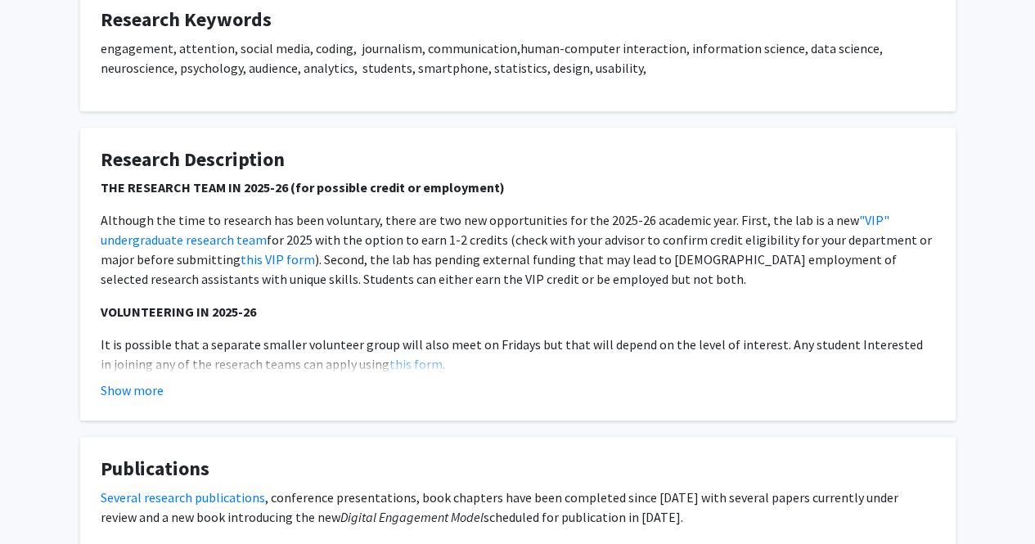
scroll to position [533, 0]
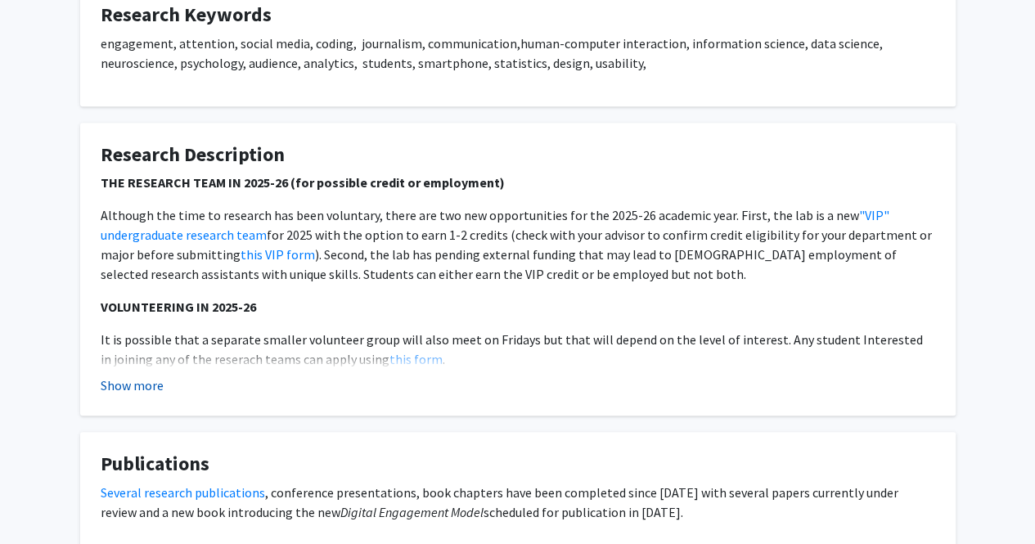
click at [133, 393] on button "Show more" at bounding box center [132, 386] width 63 height 20
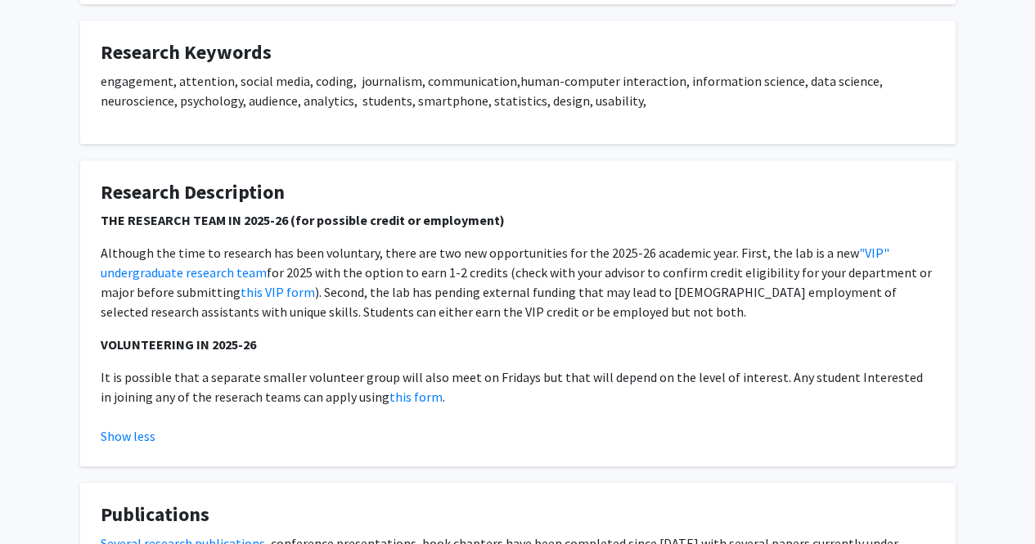
scroll to position [496, 0]
click at [389, 396] on link "this form" at bounding box center [415, 396] width 53 height 16
click at [402, 398] on link "this form" at bounding box center [415, 396] width 53 height 16
